Goal: Task Accomplishment & Management: Manage account settings

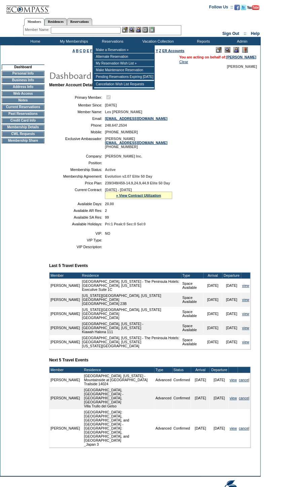
click at [115, 30] on input "text" at bounding box center [86, 30] width 70 height 7
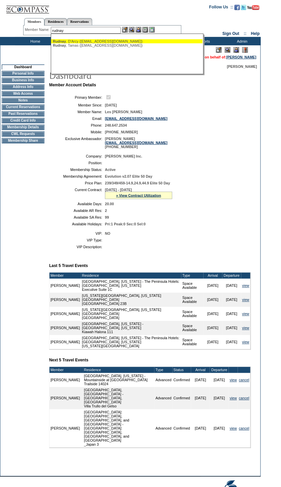
drag, startPoint x: 121, startPoint y: 39, endPoint x: 130, endPoint y: 39, distance: 9.1
click at [122, 39] on div "Rudnay , D'Arcy (darcyrudnay@gmail.com)" at bounding box center [127, 41] width 148 height 4
type input "Rudnay, D'Arcy (darcyrudnay@gmail.com)"
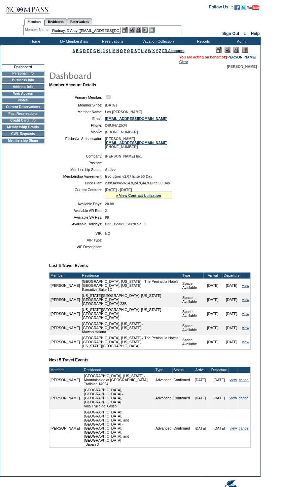
click at [140, 30] on img at bounding box center [138, 30] width 6 height 6
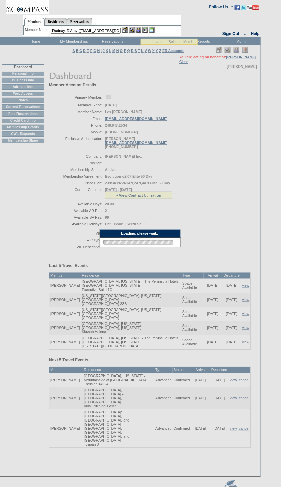
click at [133, 29] on img at bounding box center [132, 30] width 6 height 6
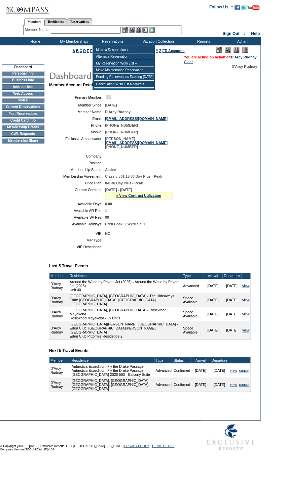
click at [109, 29] on input "text" at bounding box center [86, 30] width 70 height 7
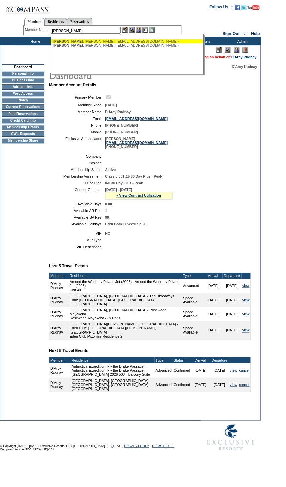
click at [111, 40] on div "[PERSON_NAME] ([EMAIL_ADDRESS][DOMAIN_NAME])" at bounding box center [127, 41] width 148 height 4
type input "[PERSON_NAME] ([EMAIL_ADDRESS][DOMAIN_NAME])"
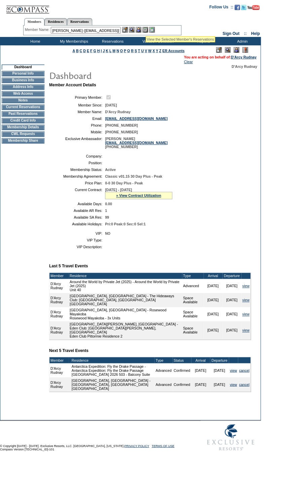
click at [141, 28] on img at bounding box center [138, 30] width 6 height 6
click at [133, 29] on img at bounding box center [132, 30] width 6 height 6
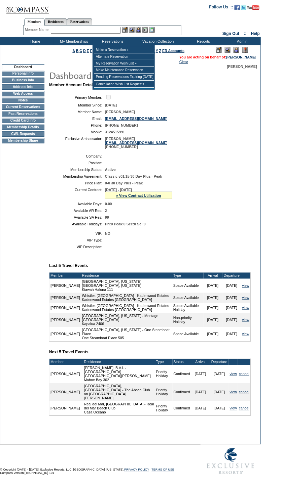
click at [110, 30] on input "text" at bounding box center [86, 30] width 70 height 7
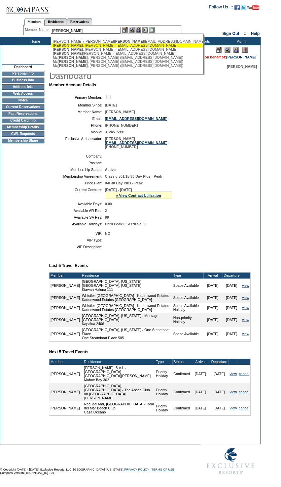
click at [101, 46] on div "Mahon , David (davemahon9@gmail.com)" at bounding box center [127, 45] width 148 height 4
type input "Mahon, David (davemahon9@gmail.com)"
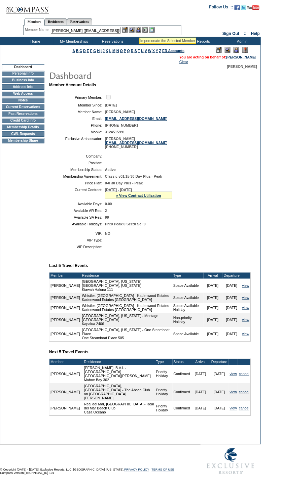
click at [139, 30] on img at bounding box center [138, 30] width 6 height 6
click at [131, 30] on img at bounding box center [132, 30] width 6 height 6
